Goal: Task Accomplishment & Management: Complete application form

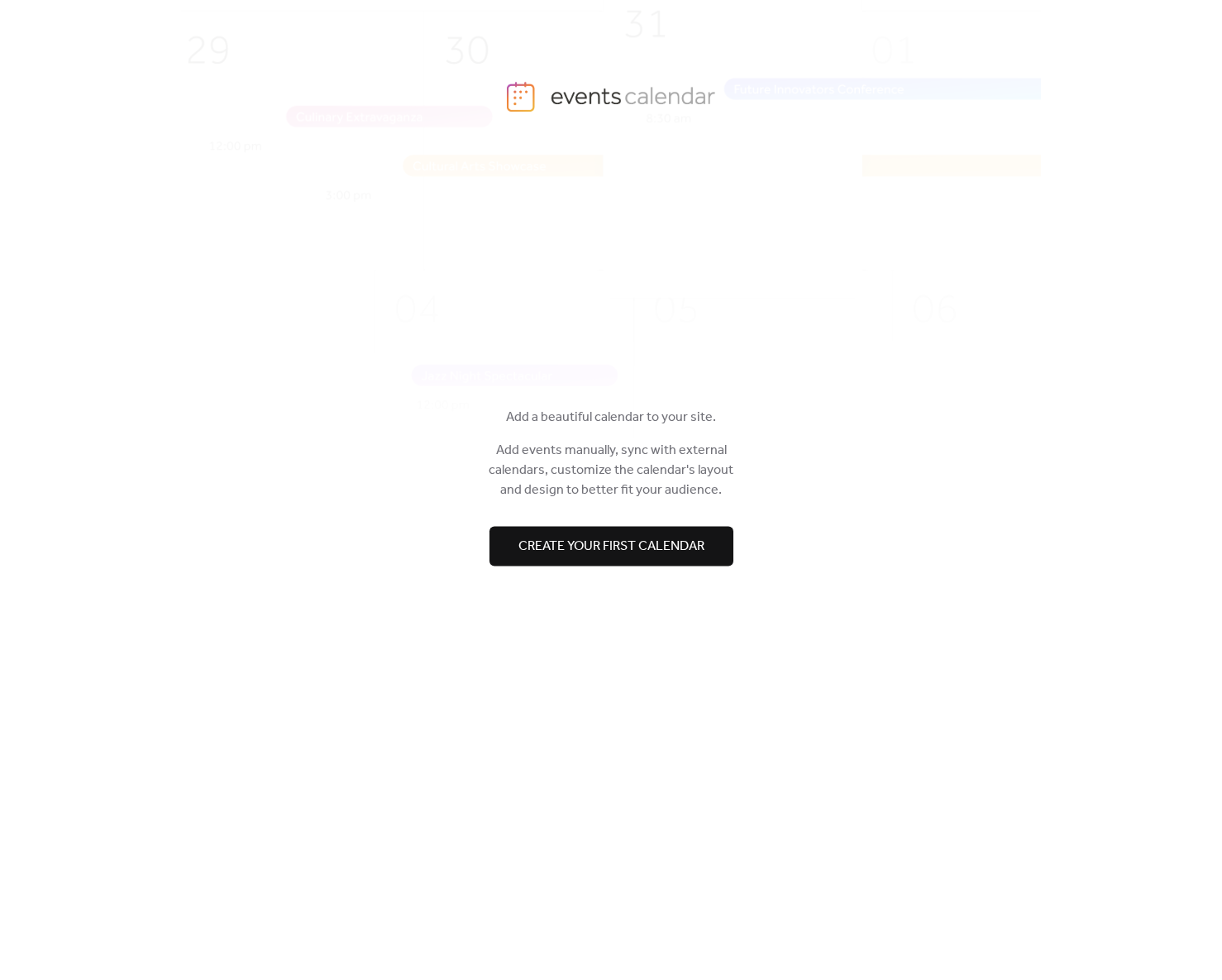
click at [665, 543] on span "Create your first calendar" at bounding box center [612, 546] width 186 height 20
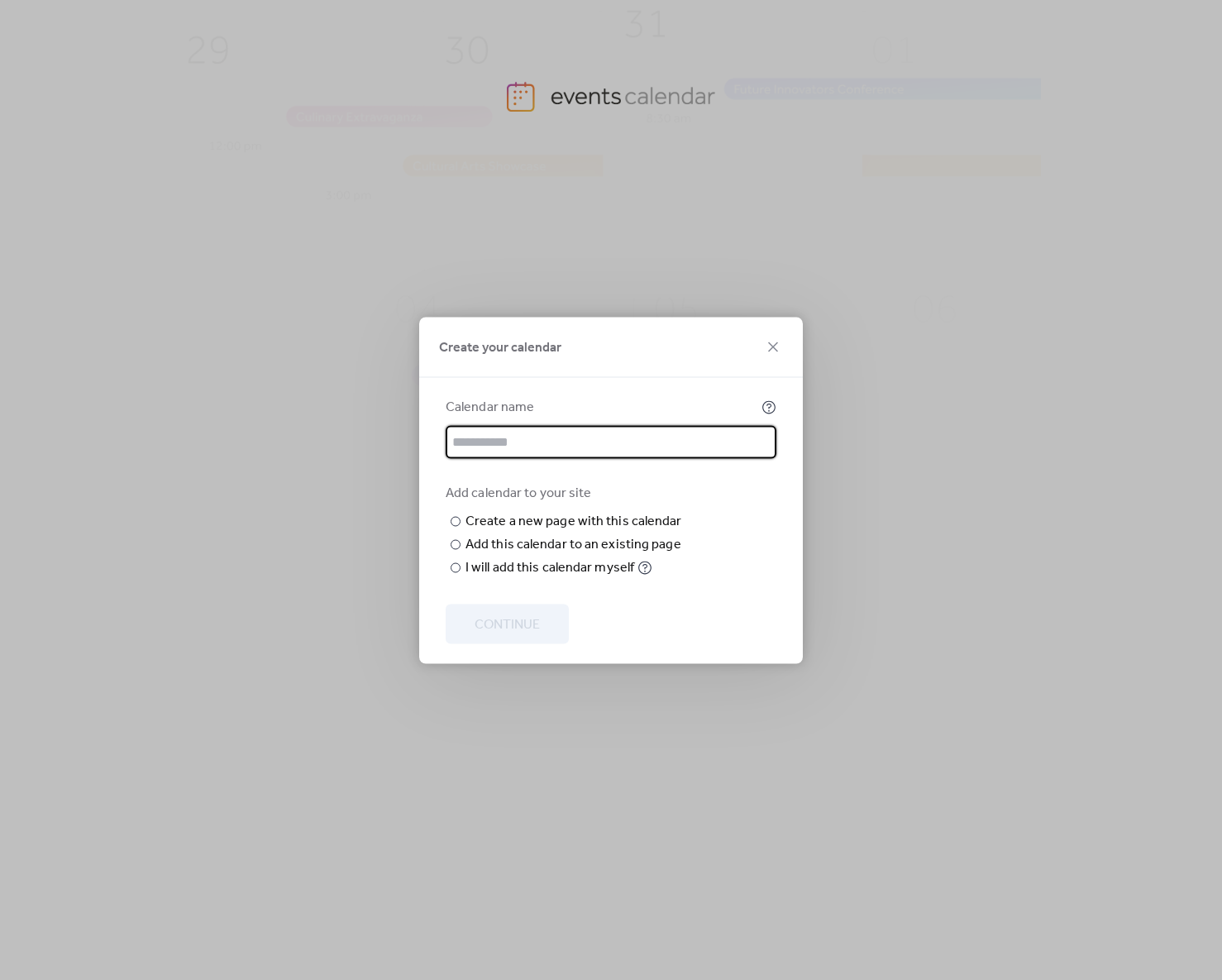
click at [641, 425] on input "text" at bounding box center [611, 441] width 331 height 33
type input "**********"
click at [724, 484] on div "Add calendar to your site ​ Create a new page with this calendar New page name …" at bounding box center [611, 531] width 331 height 94
click at [0, 0] on input "text" at bounding box center [0, 0] width 0 height 0
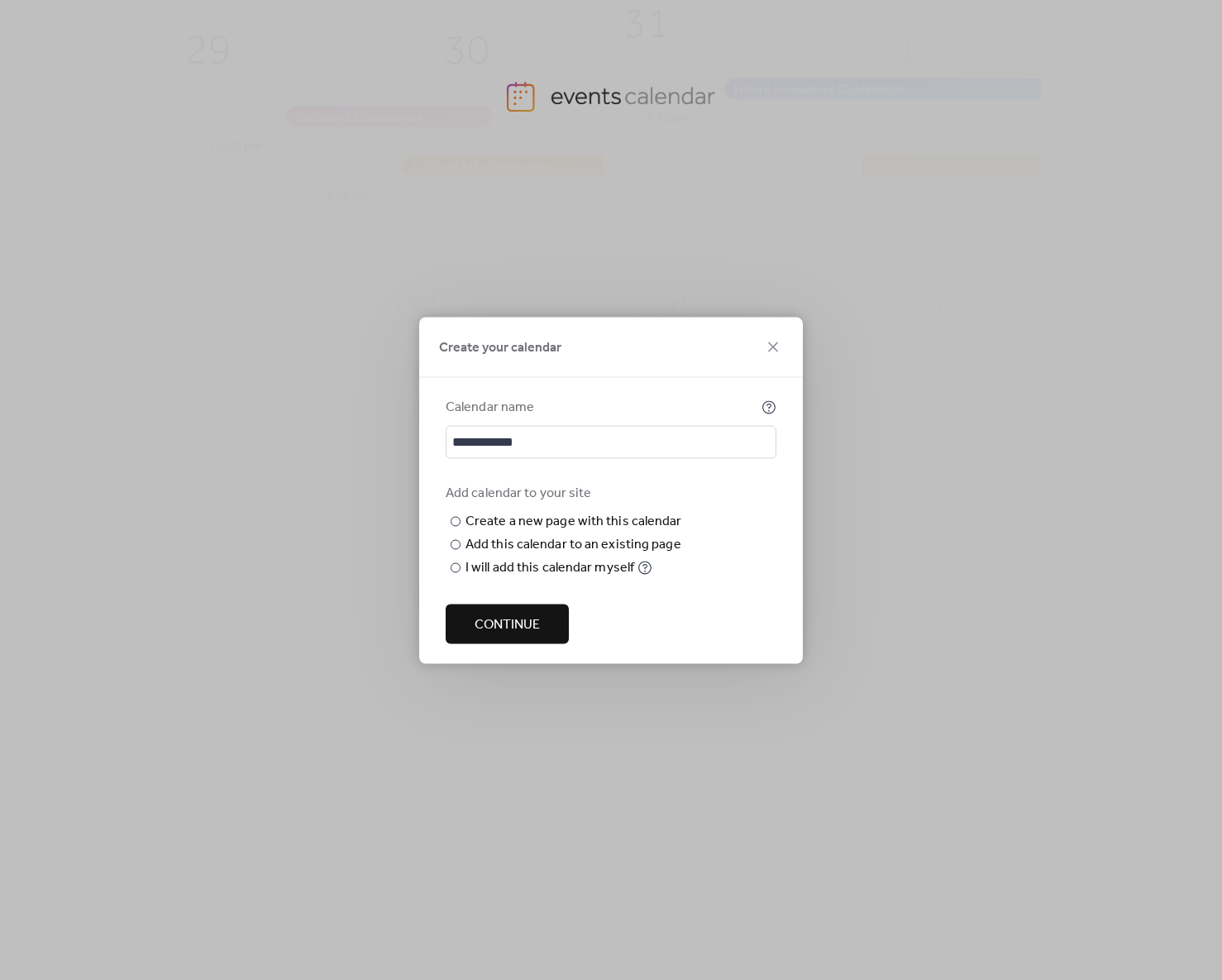
type input "********"
click at [529, 635] on span "Continue" at bounding box center [507, 625] width 66 height 20
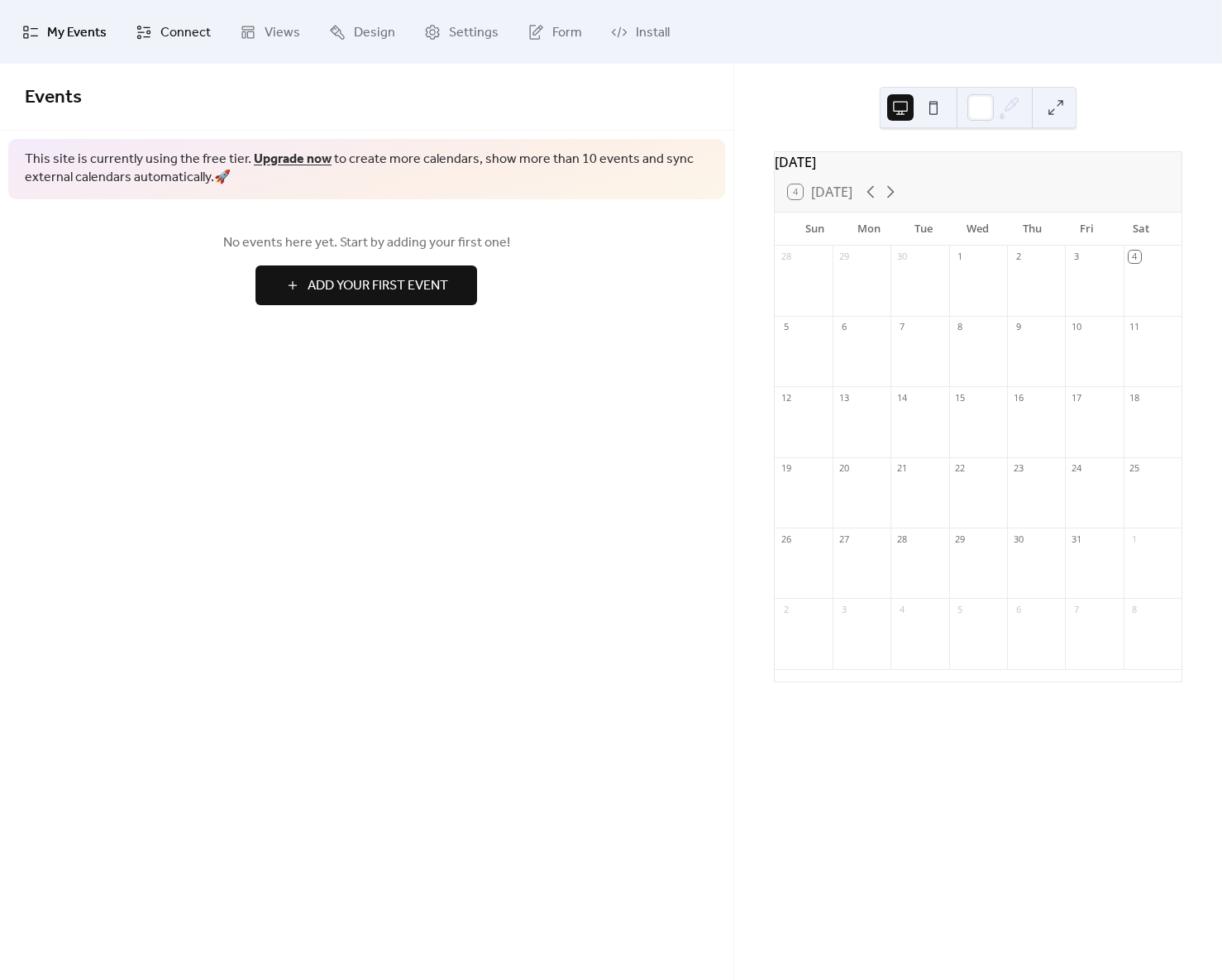
click at [180, 39] on span "Connect" at bounding box center [185, 32] width 50 height 26
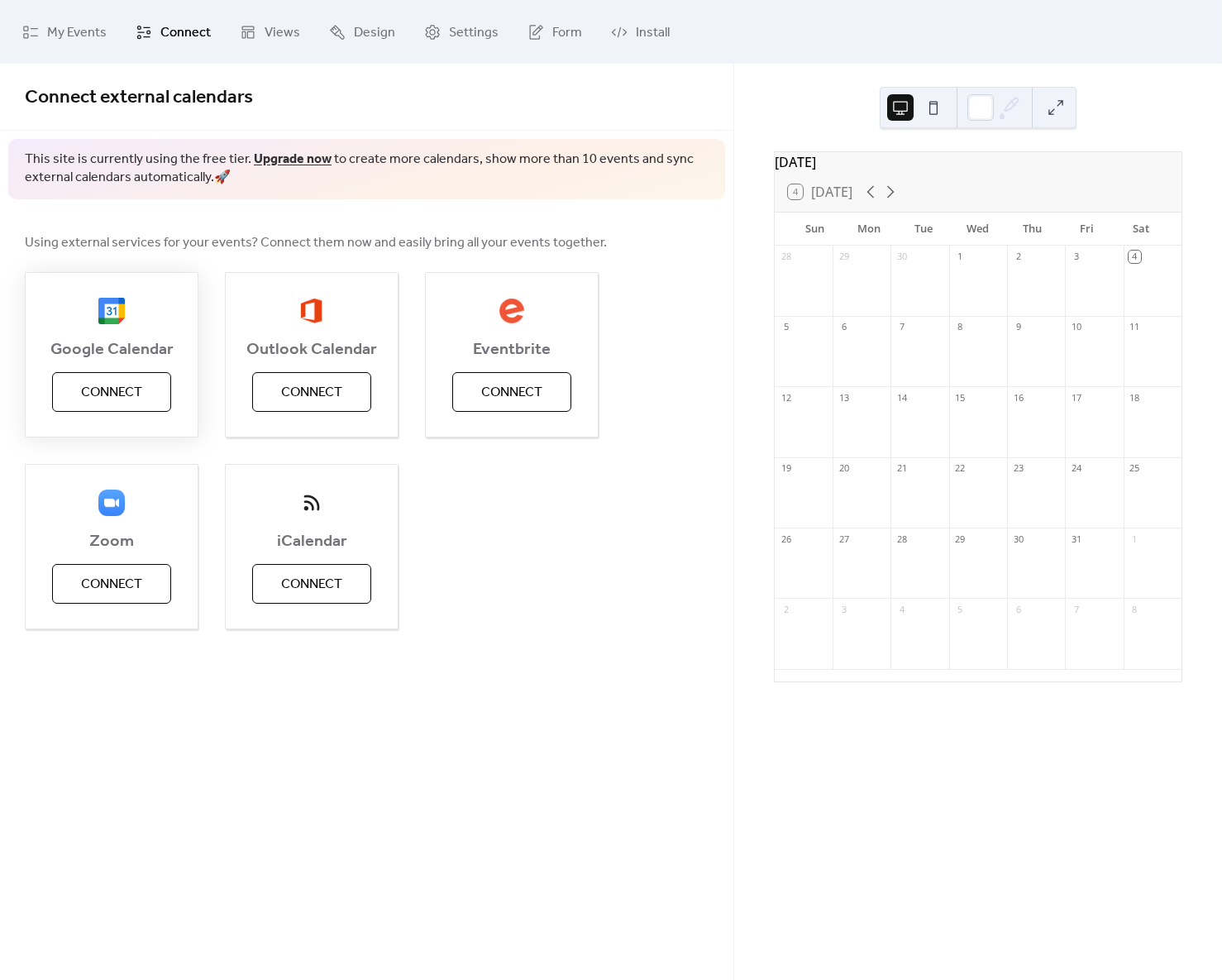
click at [124, 395] on span "Connect" at bounding box center [112, 392] width 61 height 20
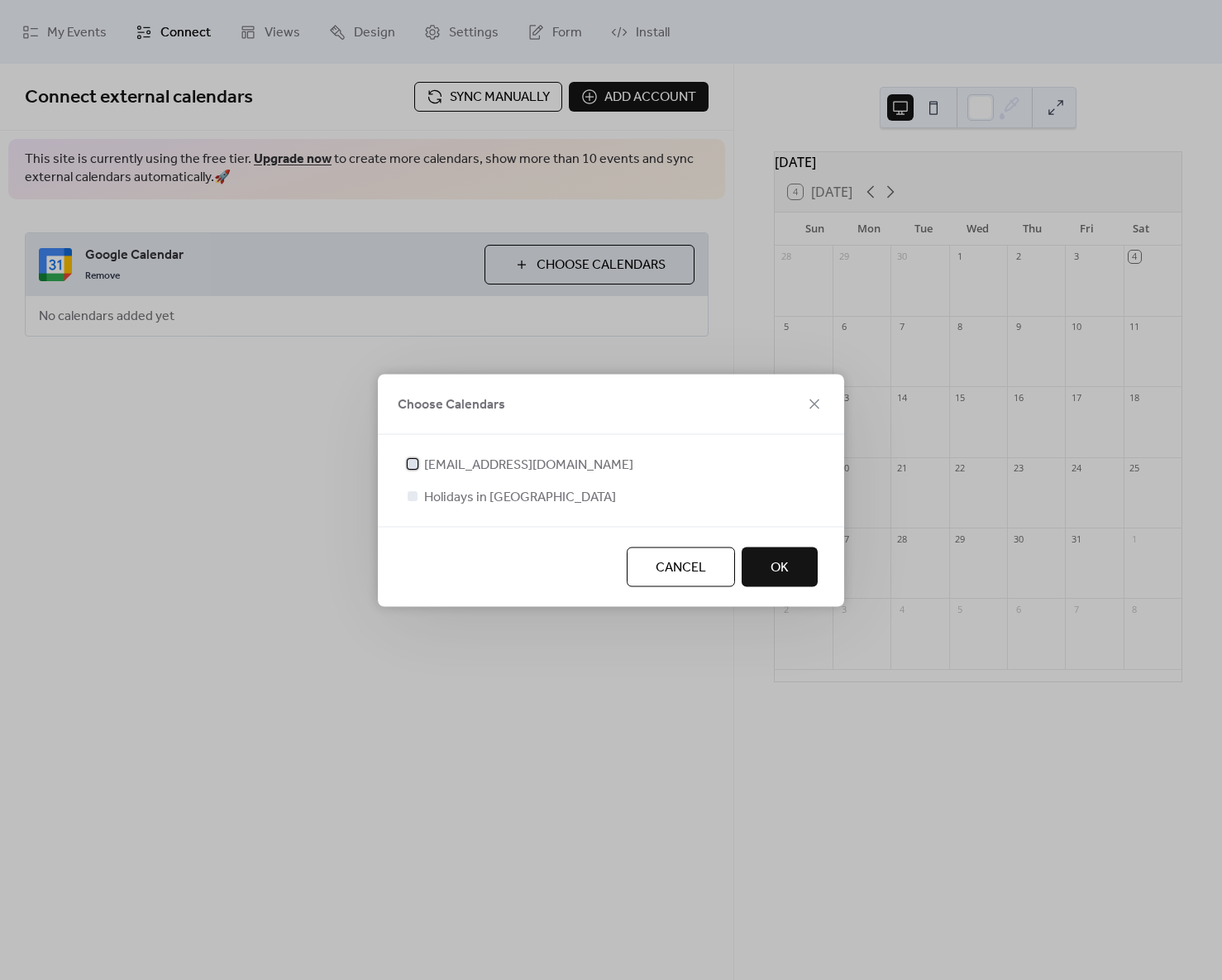
click at [522, 462] on span "[EMAIL_ADDRESS][DOMAIN_NAME]" at bounding box center [529, 465] width 209 height 20
click at [768, 568] on button "OK" at bounding box center [780, 566] width 76 height 39
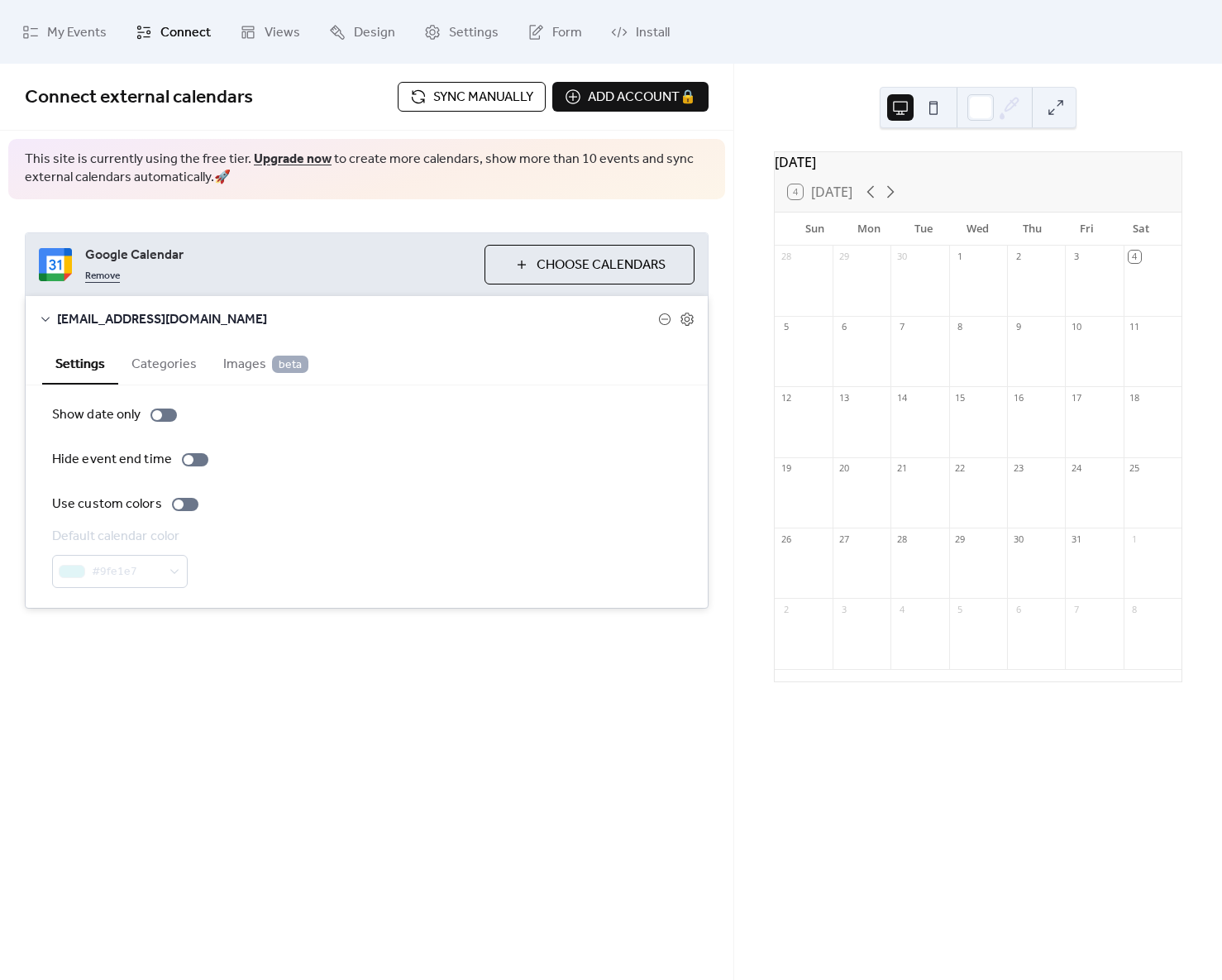
click at [108, 279] on link "Remove" at bounding box center [102, 275] width 34 height 20
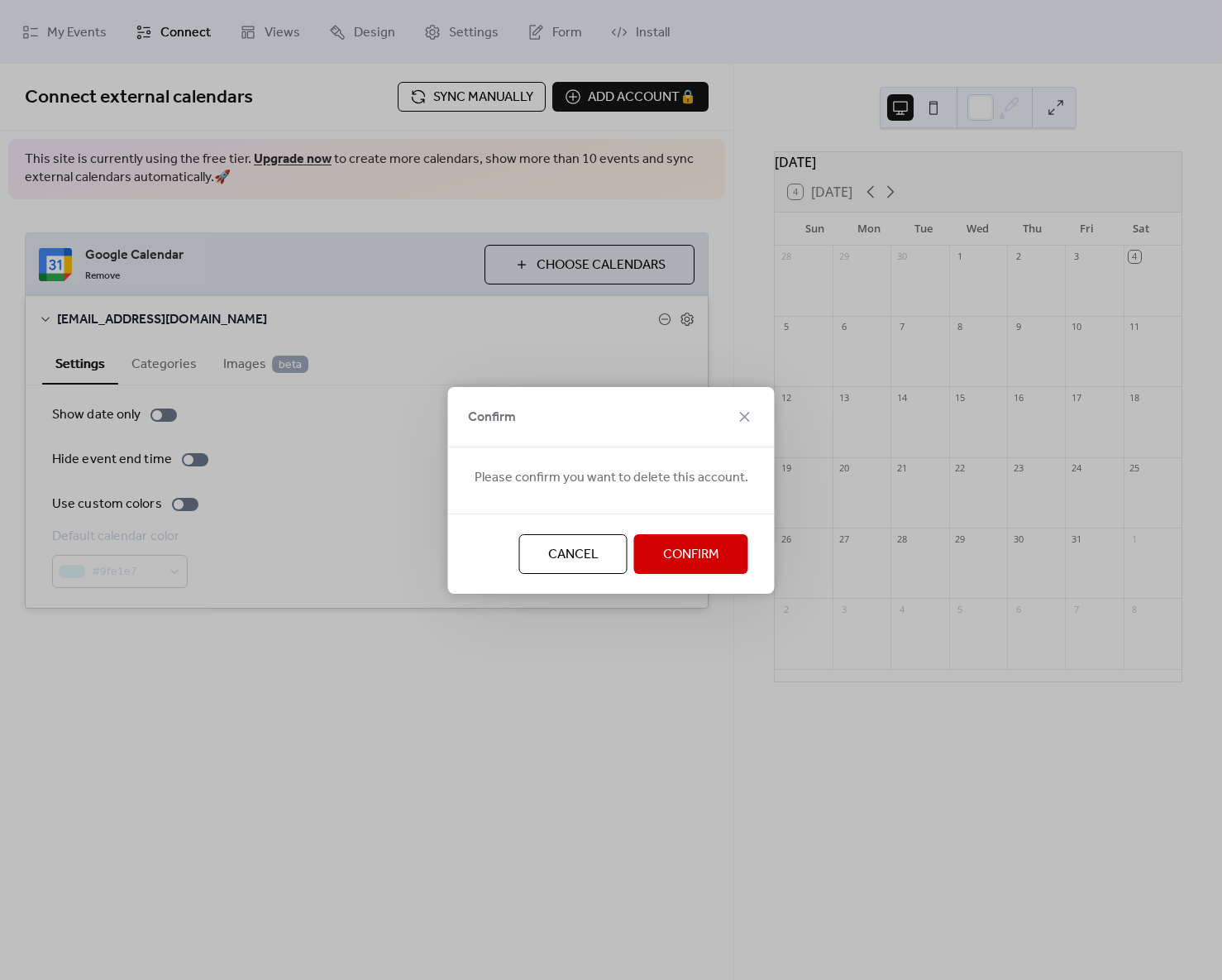
click at [716, 550] on button "Confirm" at bounding box center [691, 554] width 114 height 39
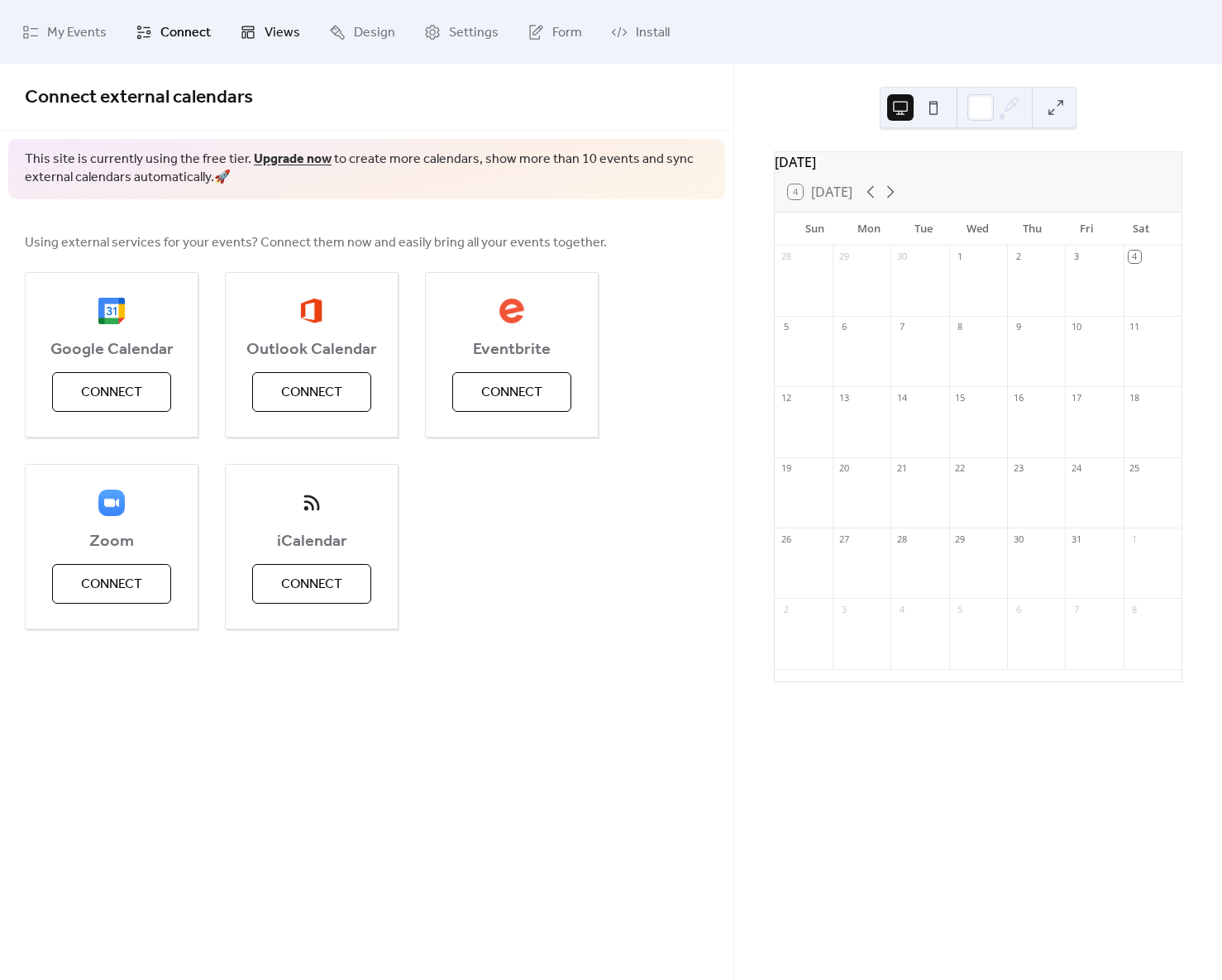
click at [277, 33] on span "Views" at bounding box center [282, 32] width 35 height 26
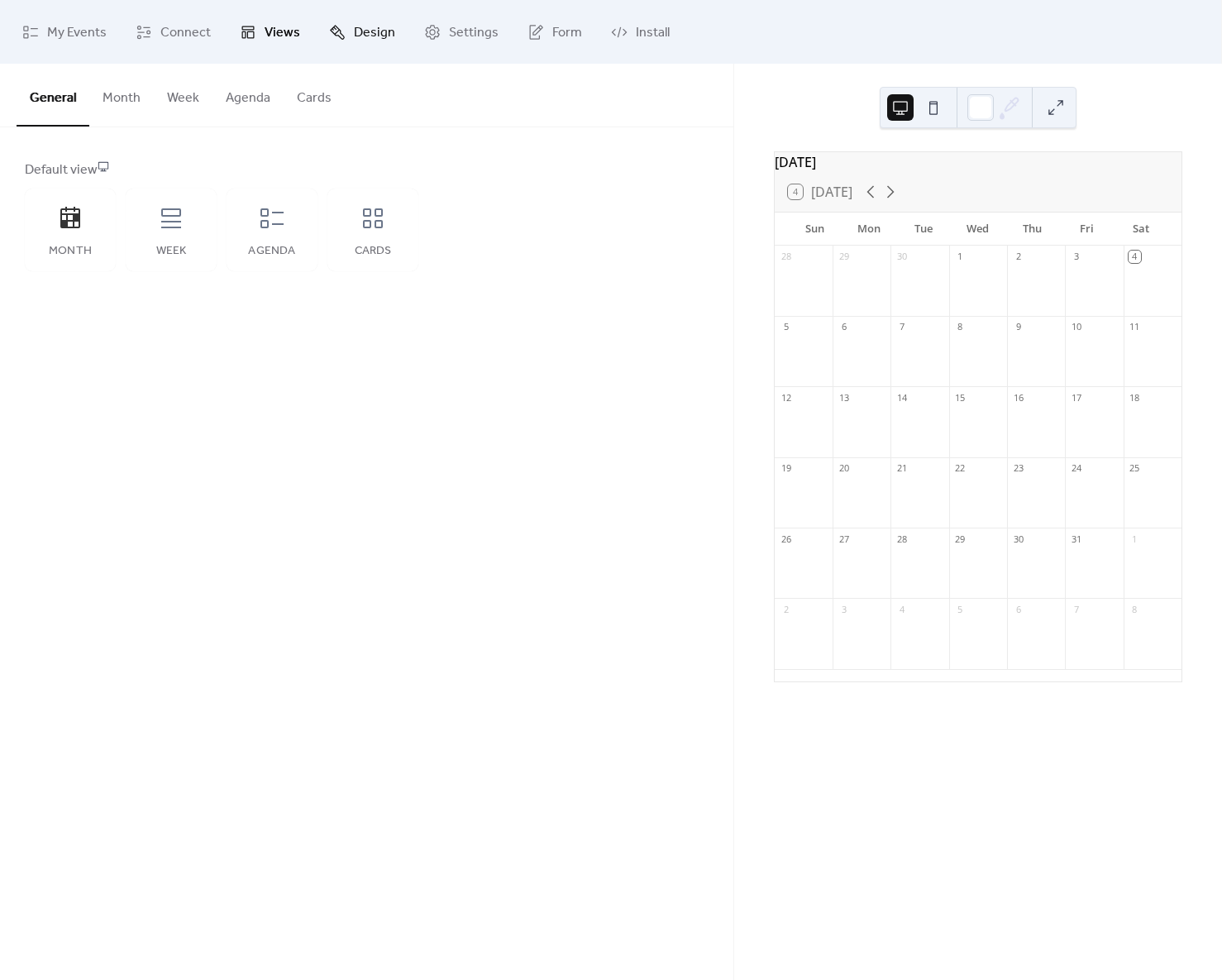
click at [354, 42] on span "Design" at bounding box center [375, 32] width 41 height 26
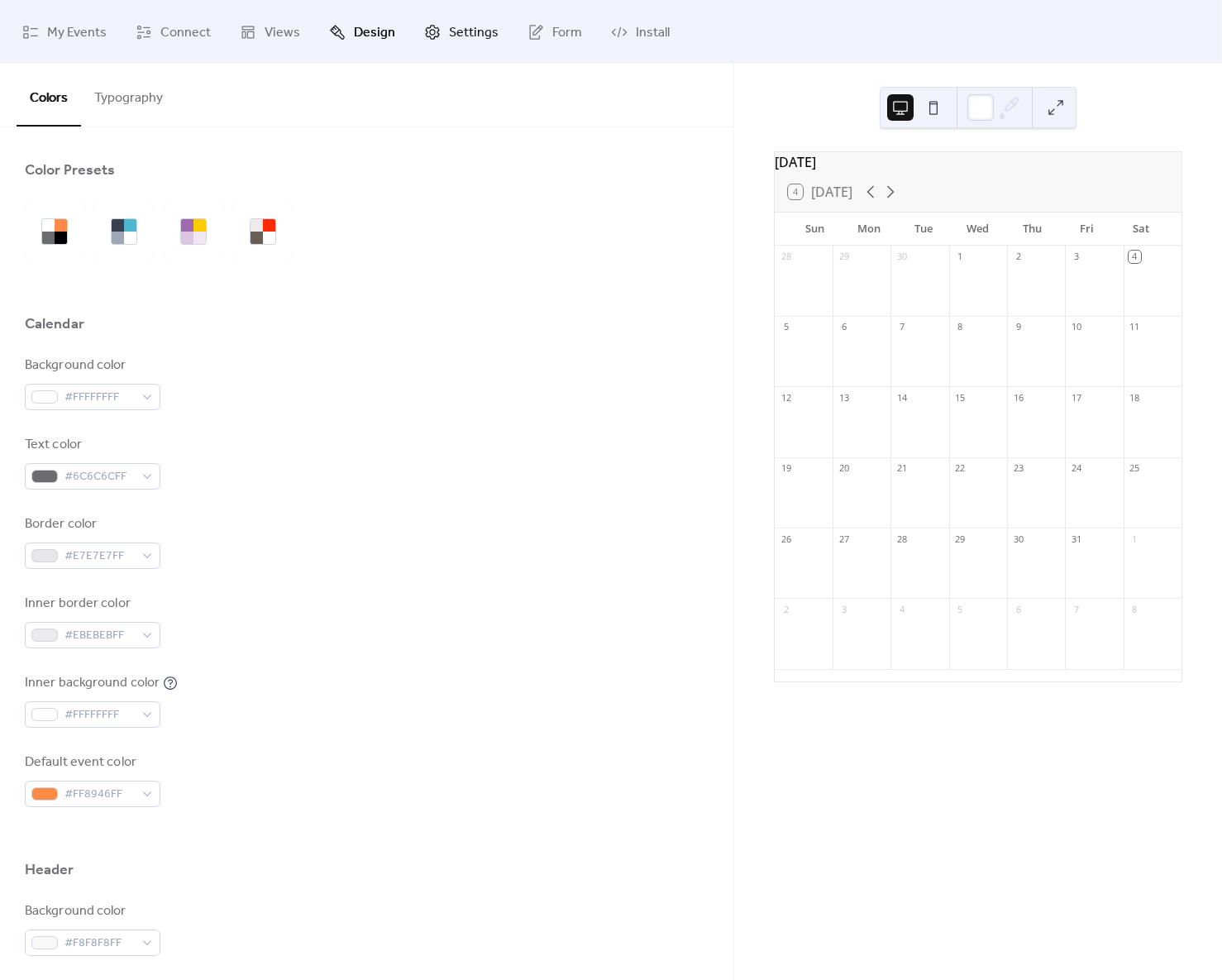
click at [476, 33] on span "Settings" at bounding box center [474, 32] width 50 height 26
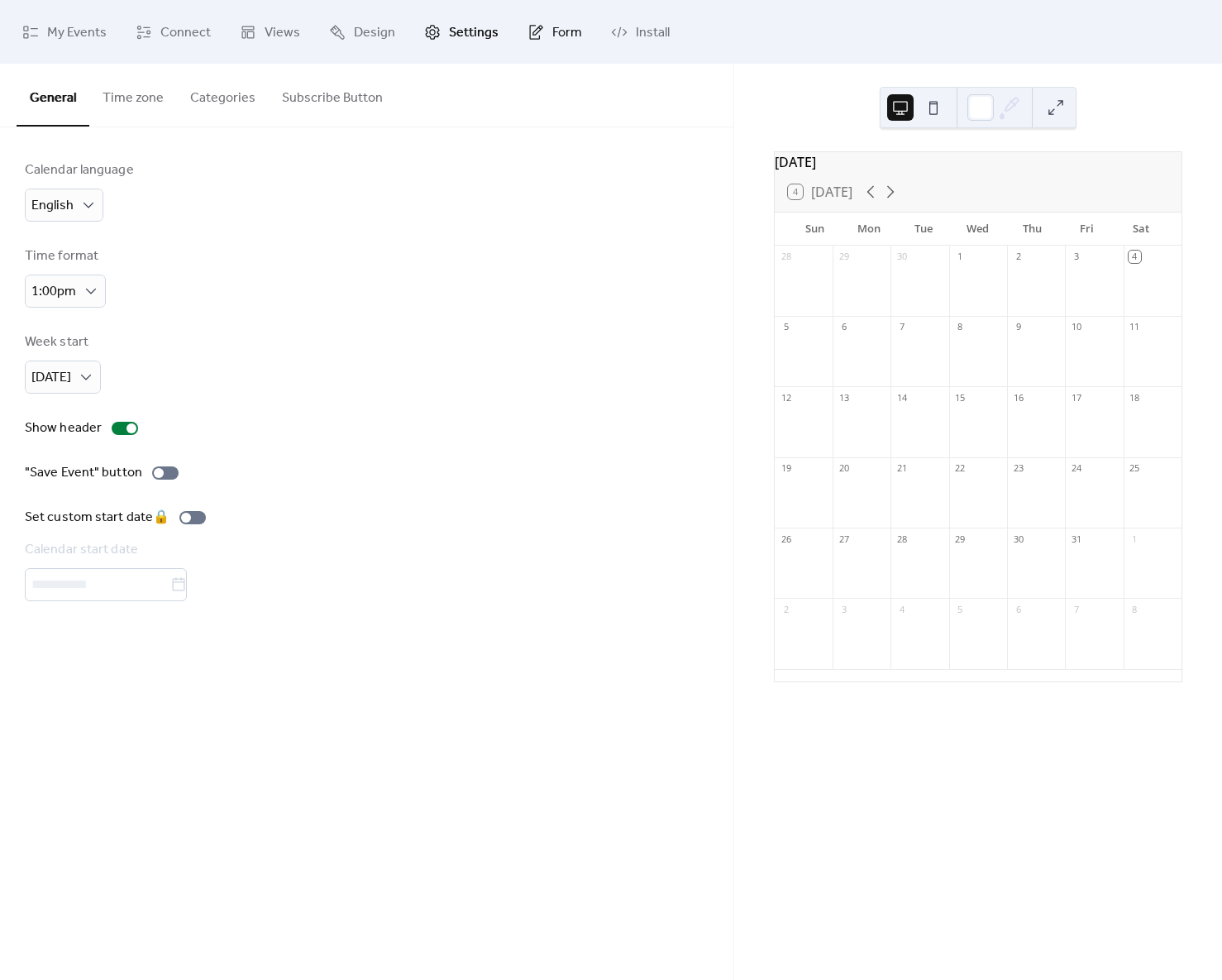
click at [563, 46] on link "Form" at bounding box center [554, 31] width 79 height 50
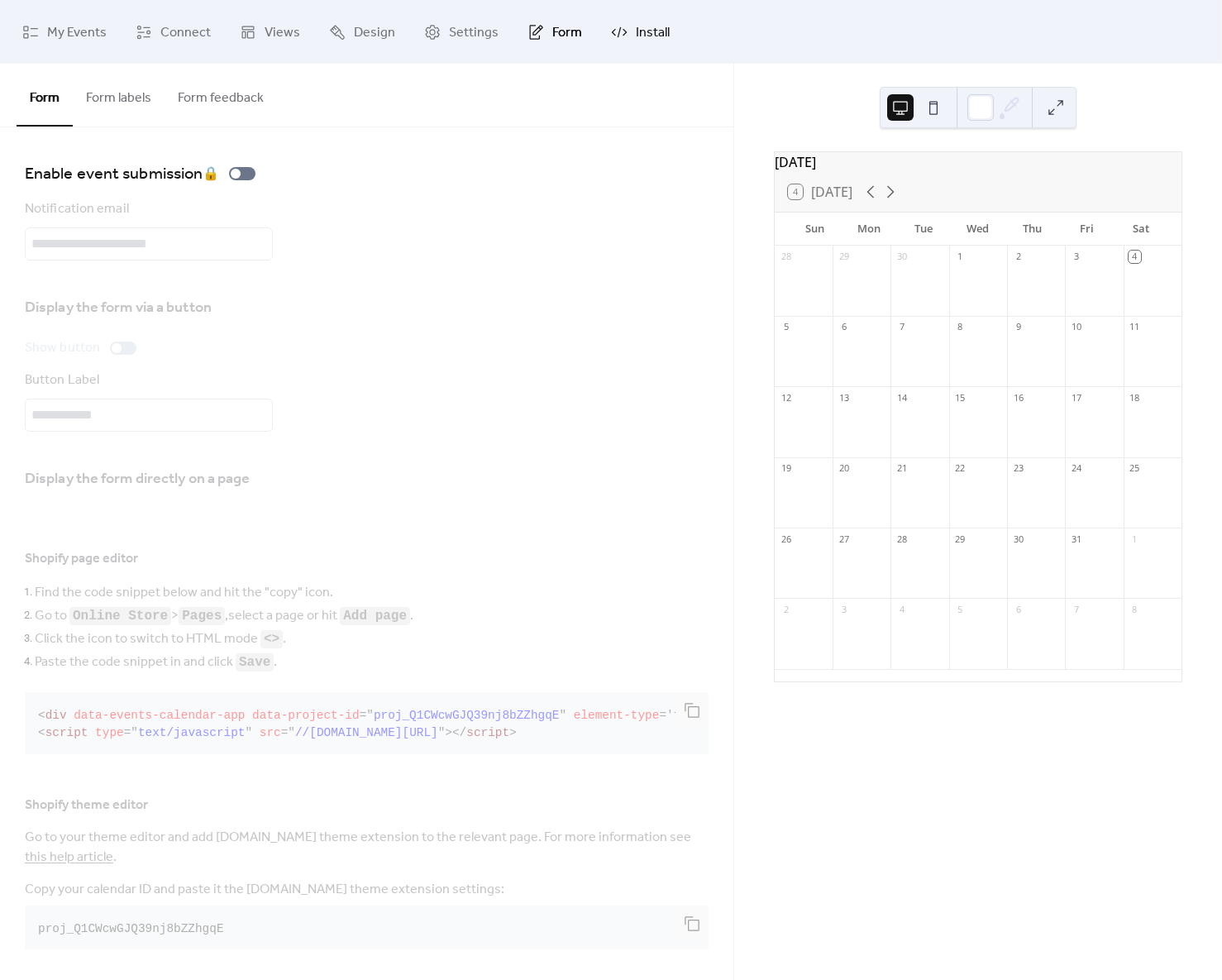
click at [642, 35] on span "Install" at bounding box center [653, 32] width 34 height 26
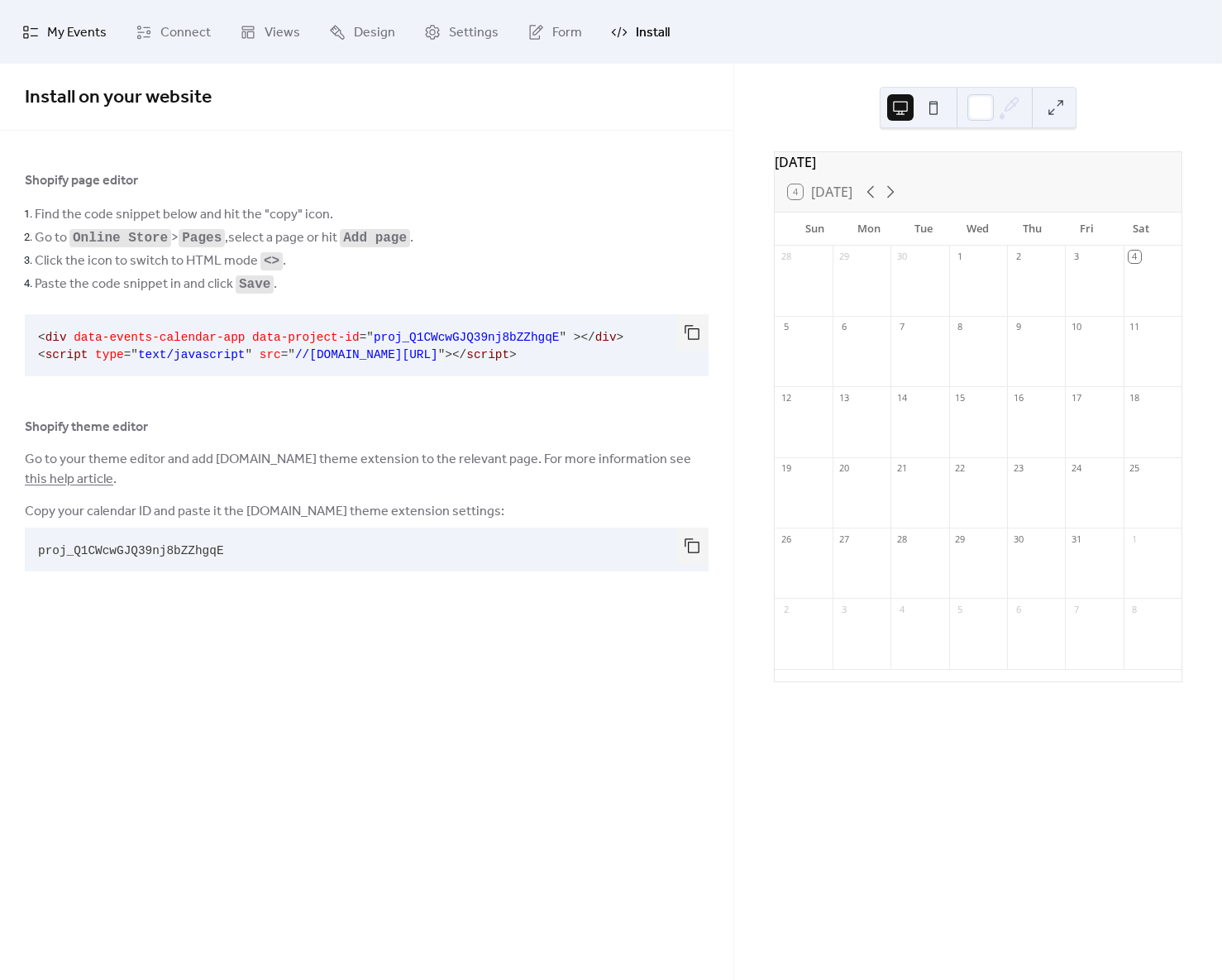
click at [98, 29] on span "My Events" at bounding box center [76, 32] width 60 height 26
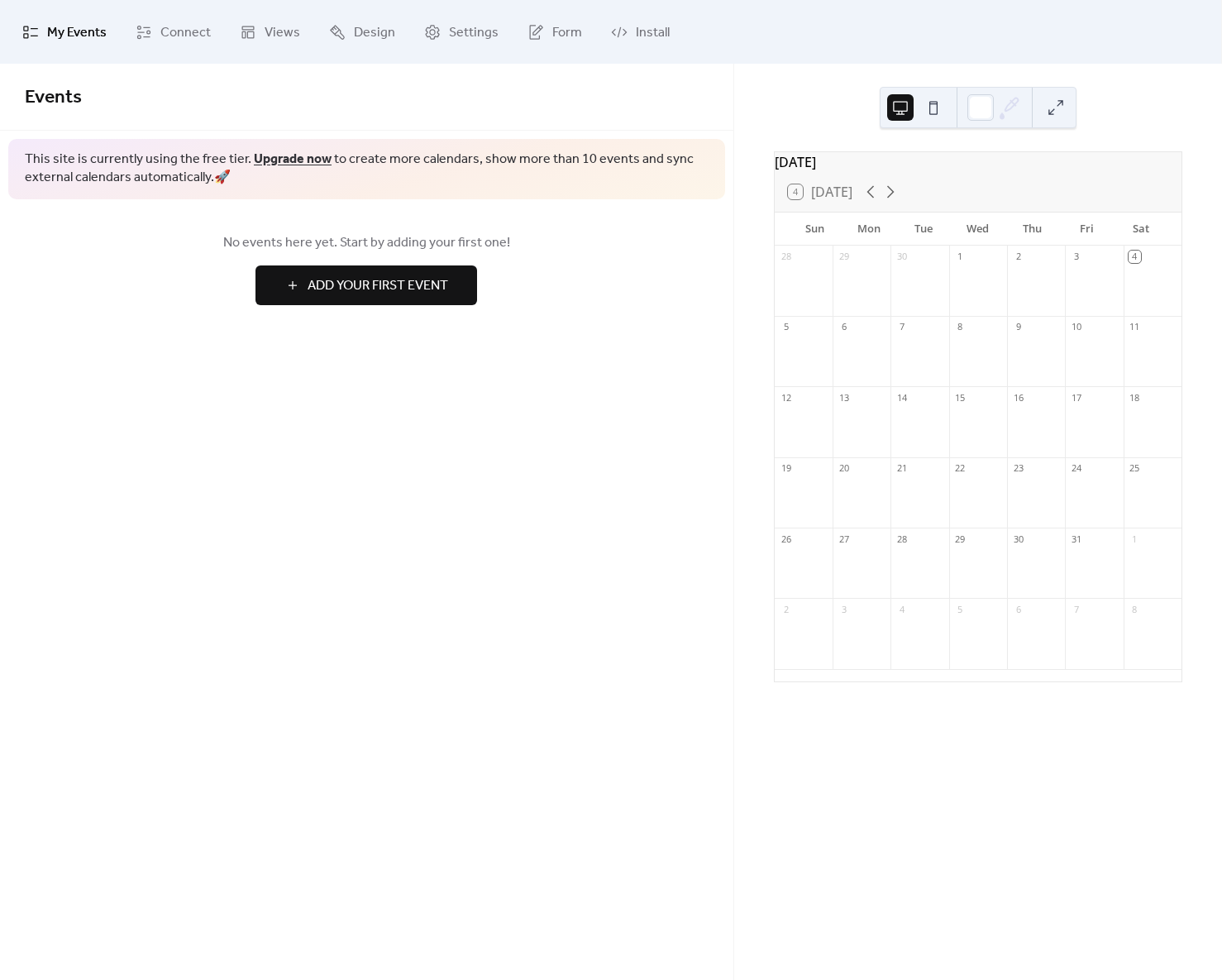
click at [393, 284] on span "Add Your First Event" at bounding box center [378, 286] width 140 height 20
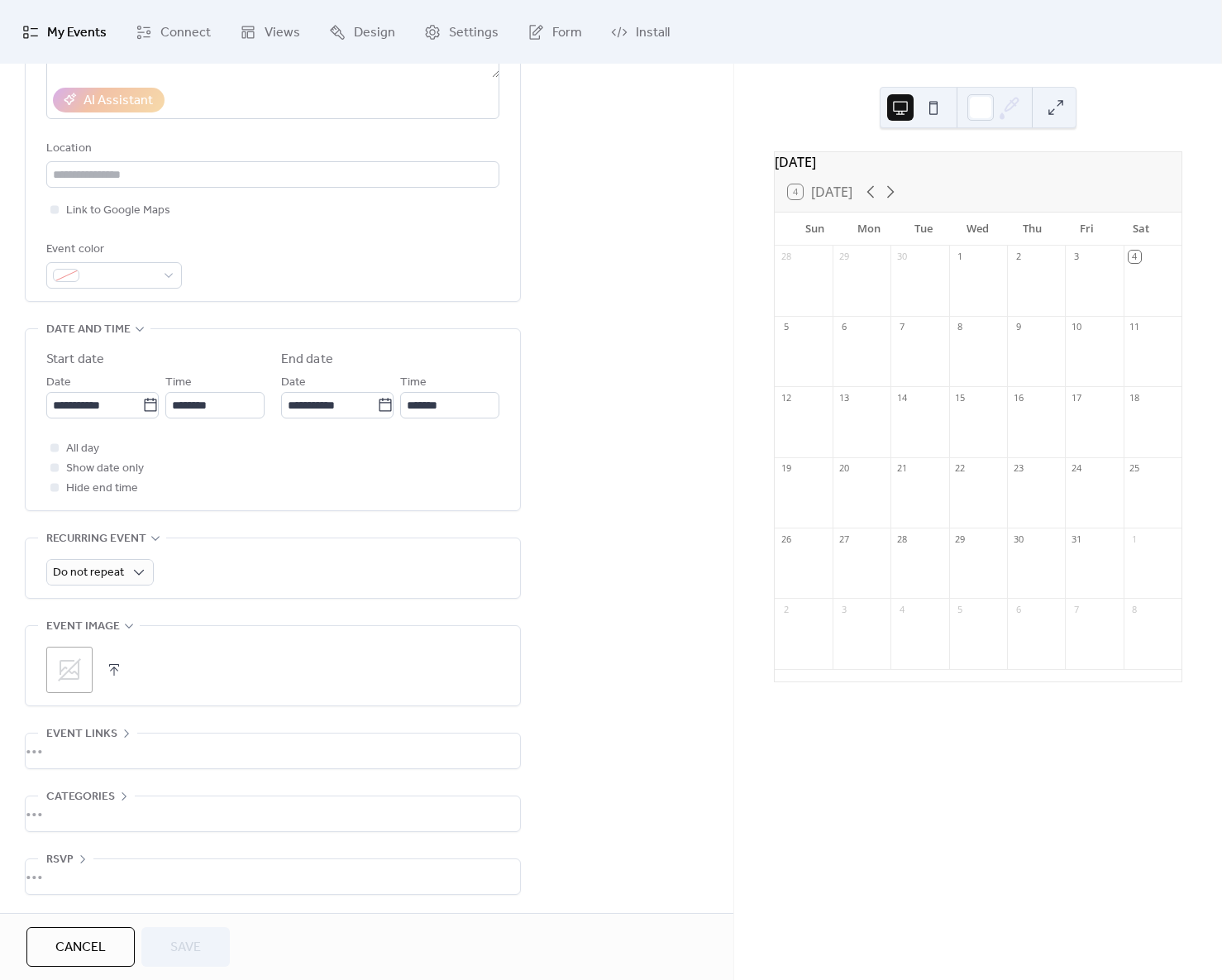
scroll to position [312, 0]
click at [116, 734] on div "•••" at bounding box center [273, 750] width 494 height 34
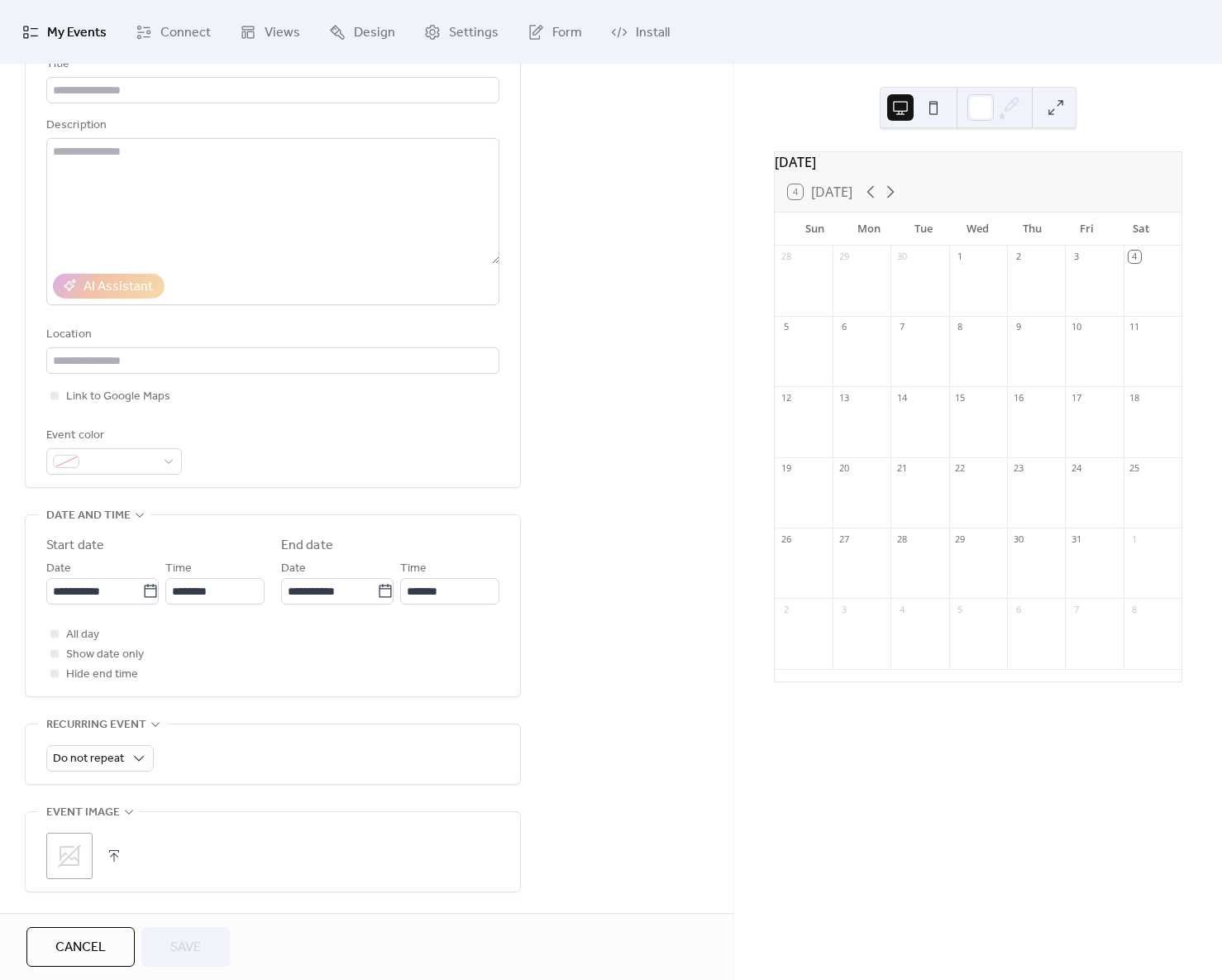
scroll to position [122, 0]
click at [87, 936] on button "Cancel" at bounding box center [80, 947] width 108 height 39
